Goal: Transaction & Acquisition: Book appointment/travel/reservation

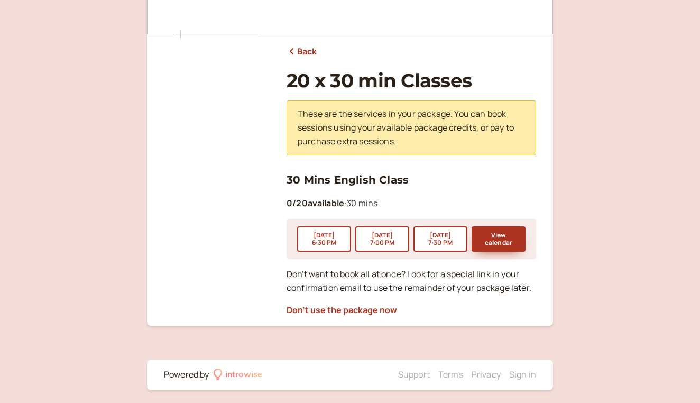
scroll to position [96, 0]
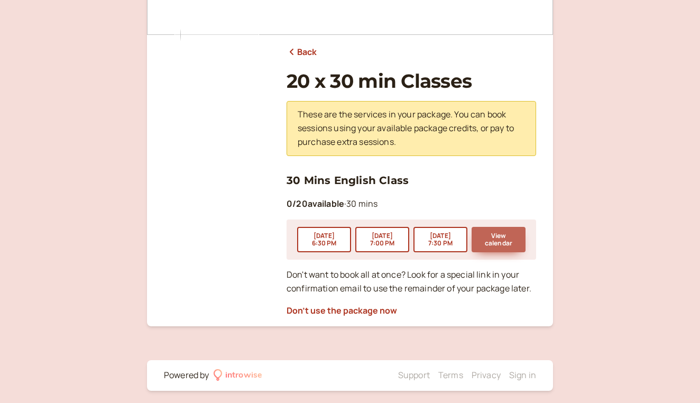
click at [508, 246] on button "View calendar" at bounding box center [498, 239] width 54 height 25
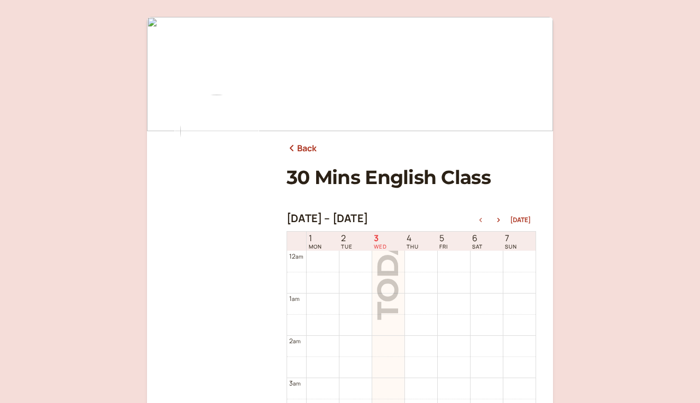
click at [308, 149] on link "Back" at bounding box center [301, 149] width 31 height 14
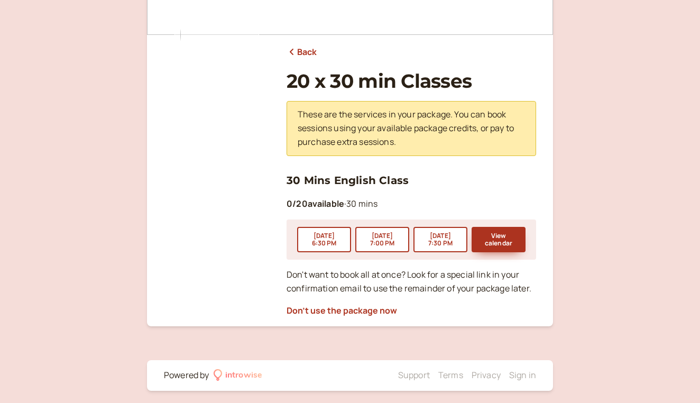
click at [309, 50] on link "Back" at bounding box center [301, 52] width 31 height 14
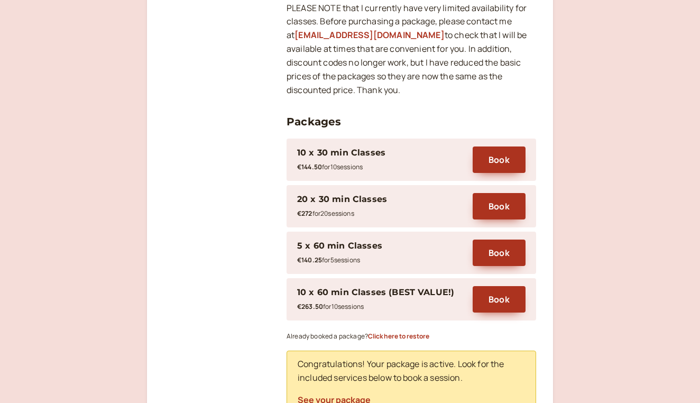
scroll to position [263, 0]
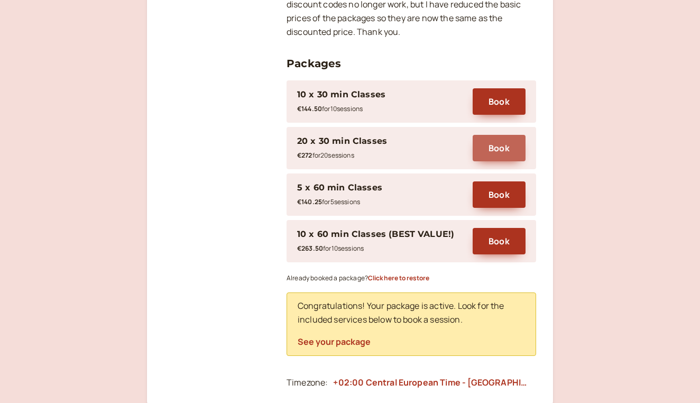
click at [496, 144] on button "Book" at bounding box center [498, 148] width 53 height 26
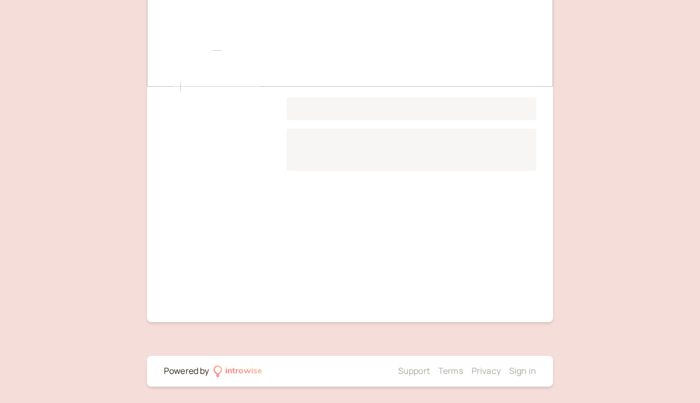
scroll to position [86, 0]
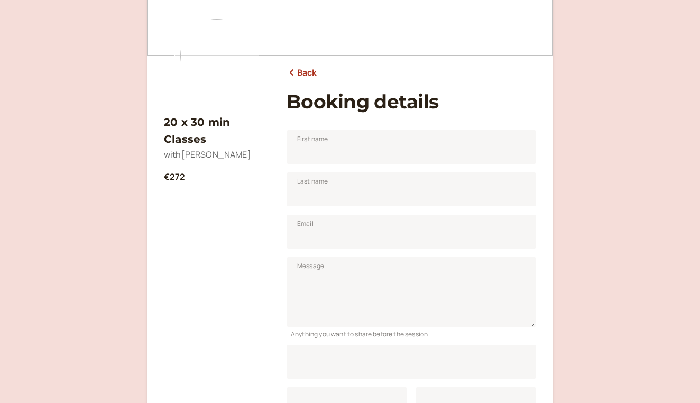
scroll to position [96, 0]
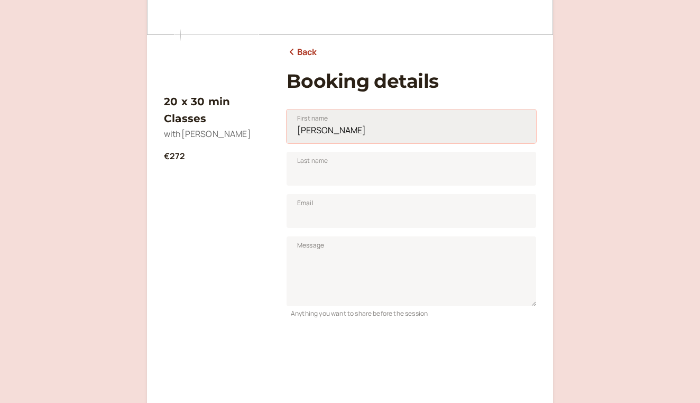
type input "[PERSON_NAME]"
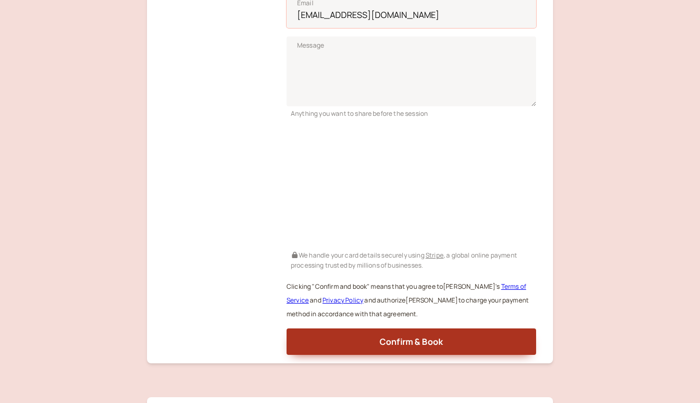
scroll to position [330, 0]
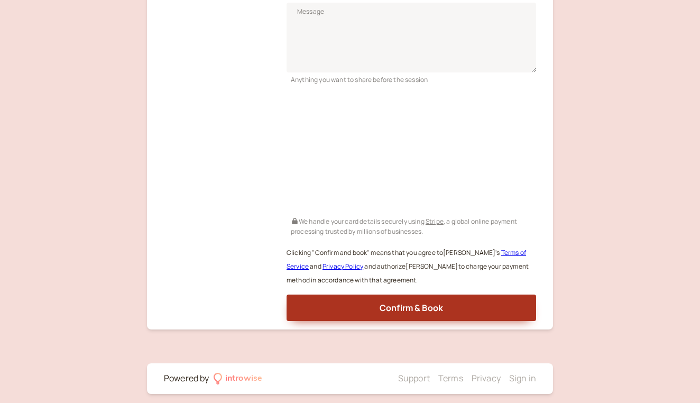
type input "[EMAIL_ADDRESS][DOMAIN_NAME]"
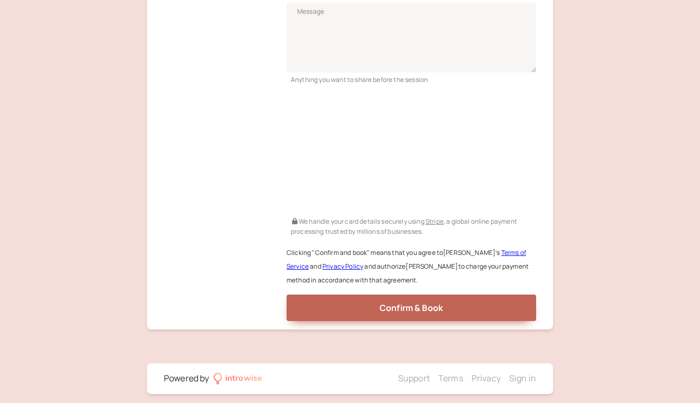
click at [429, 302] on span "Confirm & Book" at bounding box center [410, 308] width 63 height 12
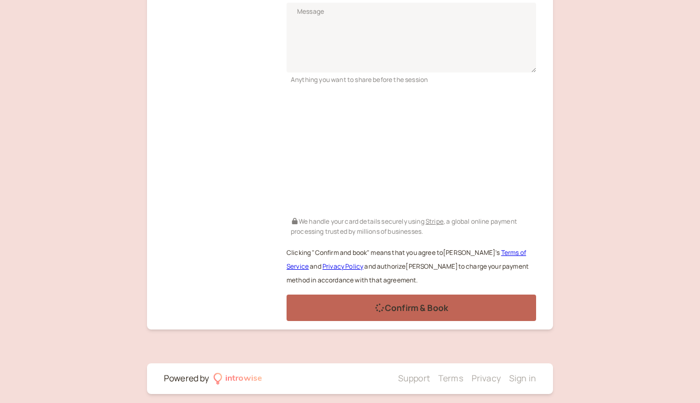
scroll to position [64, 0]
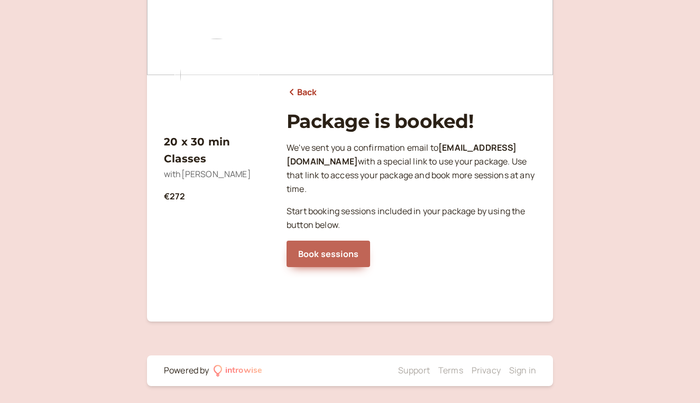
click at [340, 241] on link "Book sessions" at bounding box center [328, 253] width 84 height 26
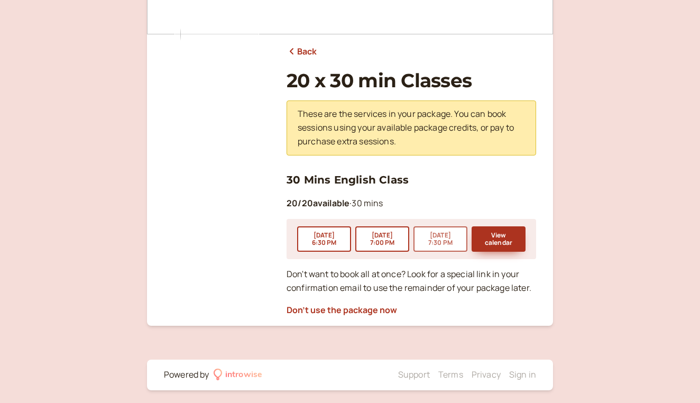
scroll to position [96, 0]
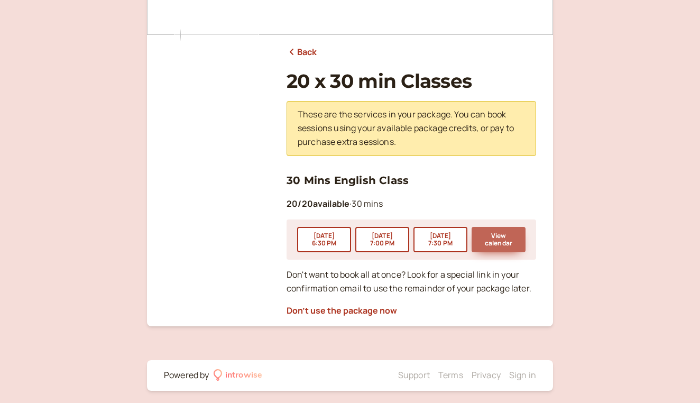
click at [504, 235] on button "View calendar" at bounding box center [498, 239] width 54 height 25
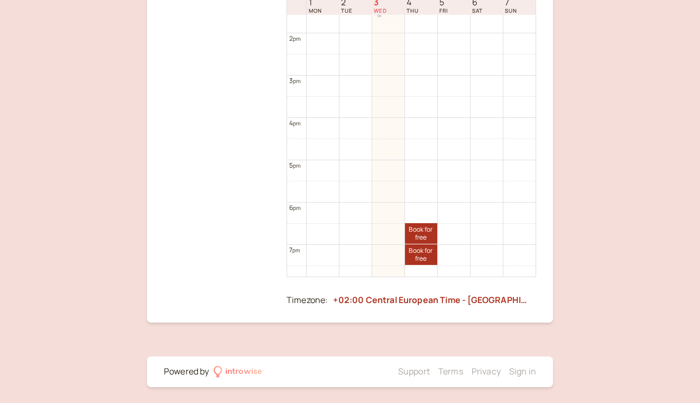
scroll to position [669, 0]
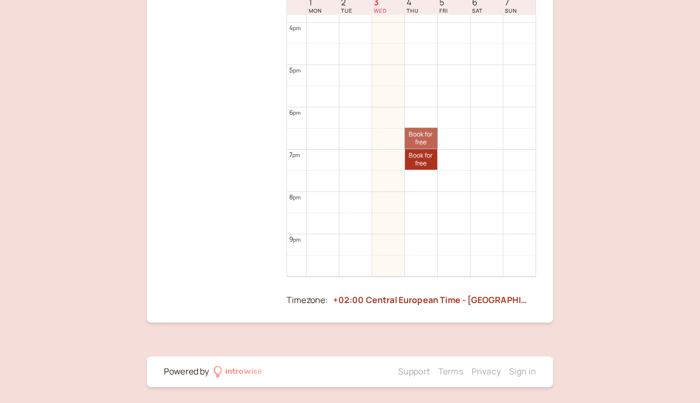
click at [423, 139] on link "Book for free free" at bounding box center [421, 138] width 32 height 21
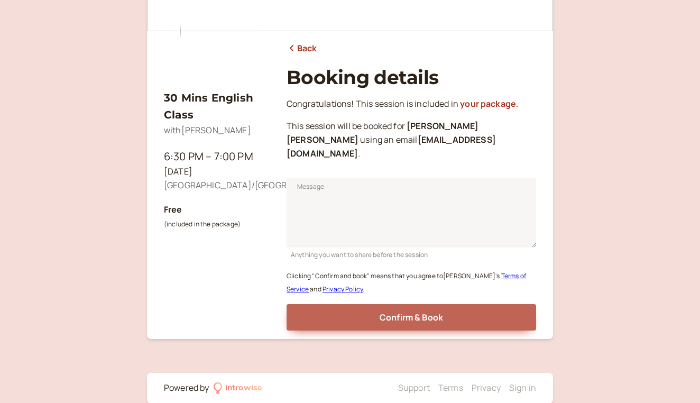
click at [419, 311] on span "Confirm & Book" at bounding box center [410, 317] width 63 height 12
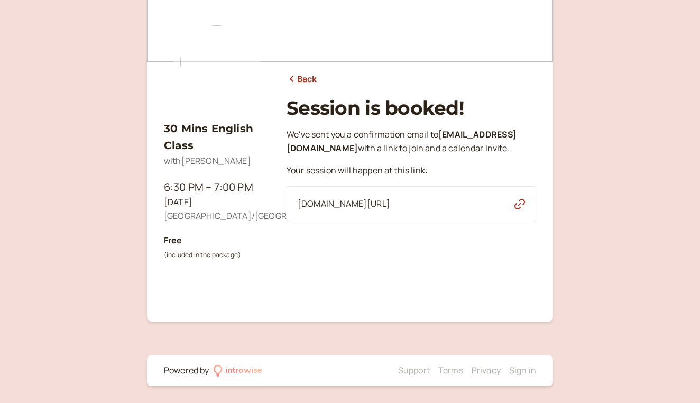
scroll to position [68, 0]
click at [295, 75] on link "Back" at bounding box center [301, 80] width 31 height 14
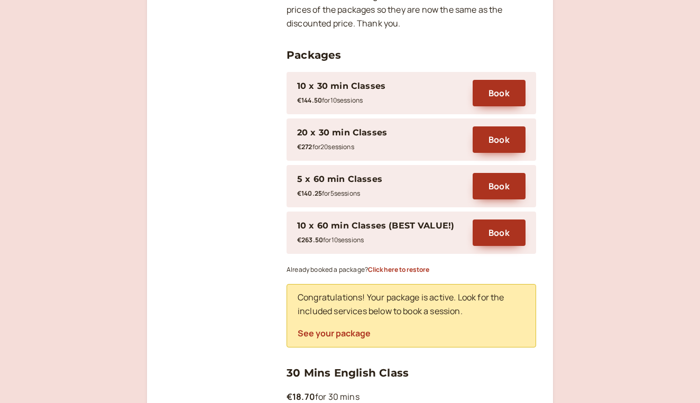
scroll to position [372, 0]
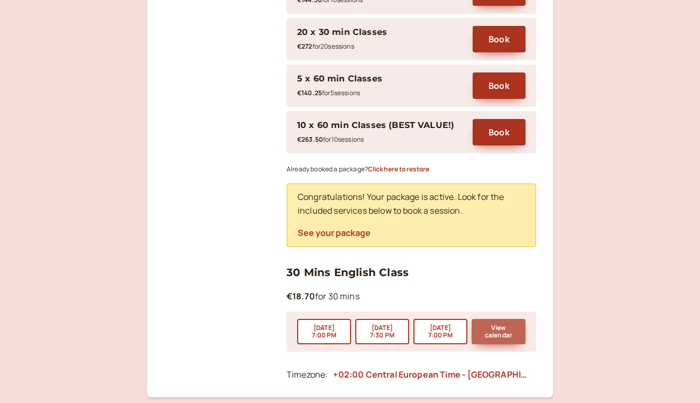
click at [502, 320] on button "View calendar" at bounding box center [498, 331] width 54 height 25
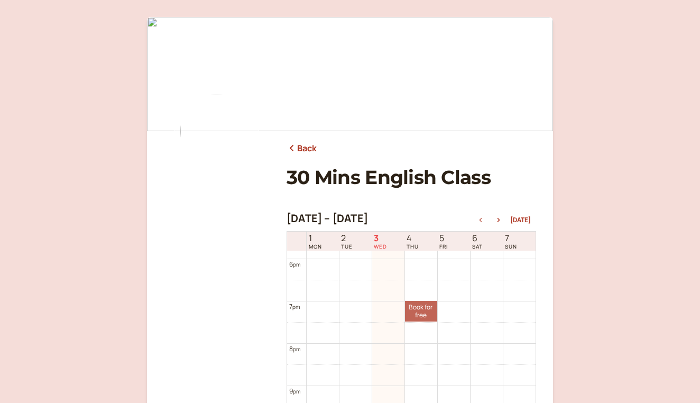
scroll to position [753, 0]
click at [426, 311] on link "Book for free free" at bounding box center [421, 311] width 32 height 21
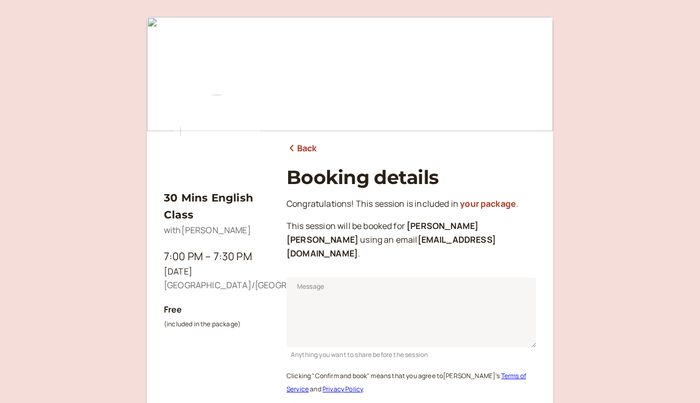
scroll to position [100, 0]
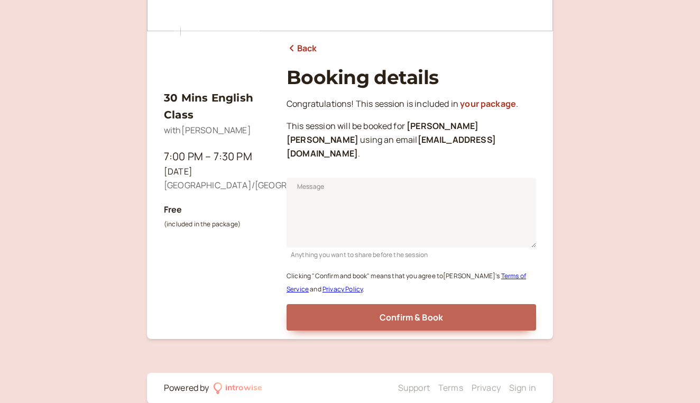
click at [430, 311] on span "Confirm & Book" at bounding box center [410, 317] width 63 height 12
